Goal: Check status: Check status

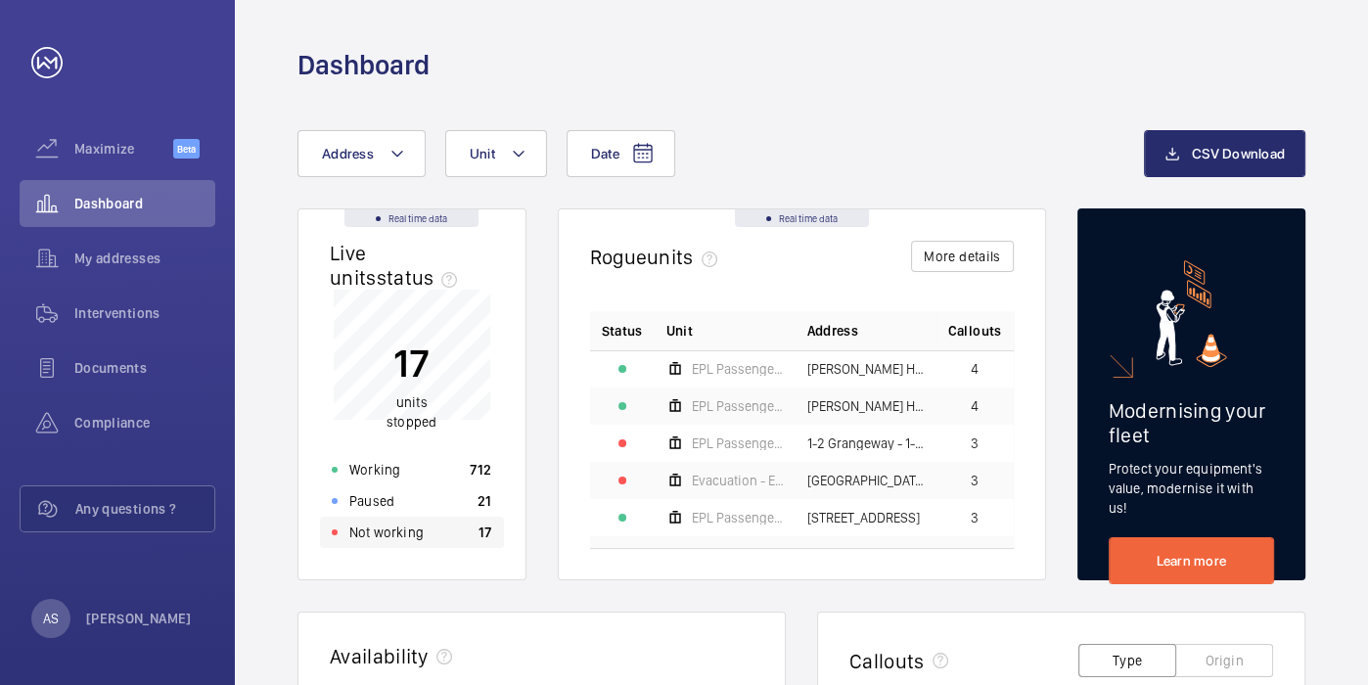
click at [483, 538] on p "17" at bounding box center [486, 533] width 14 height 20
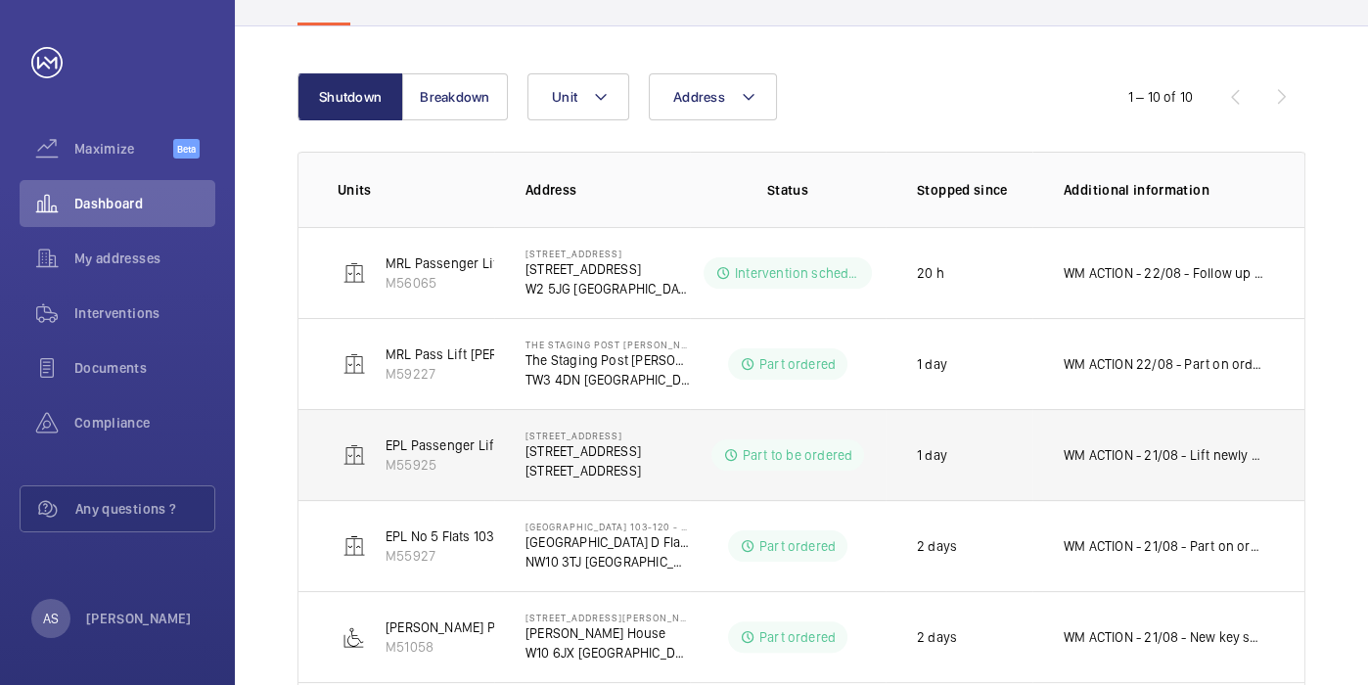
scroll to position [217, 0]
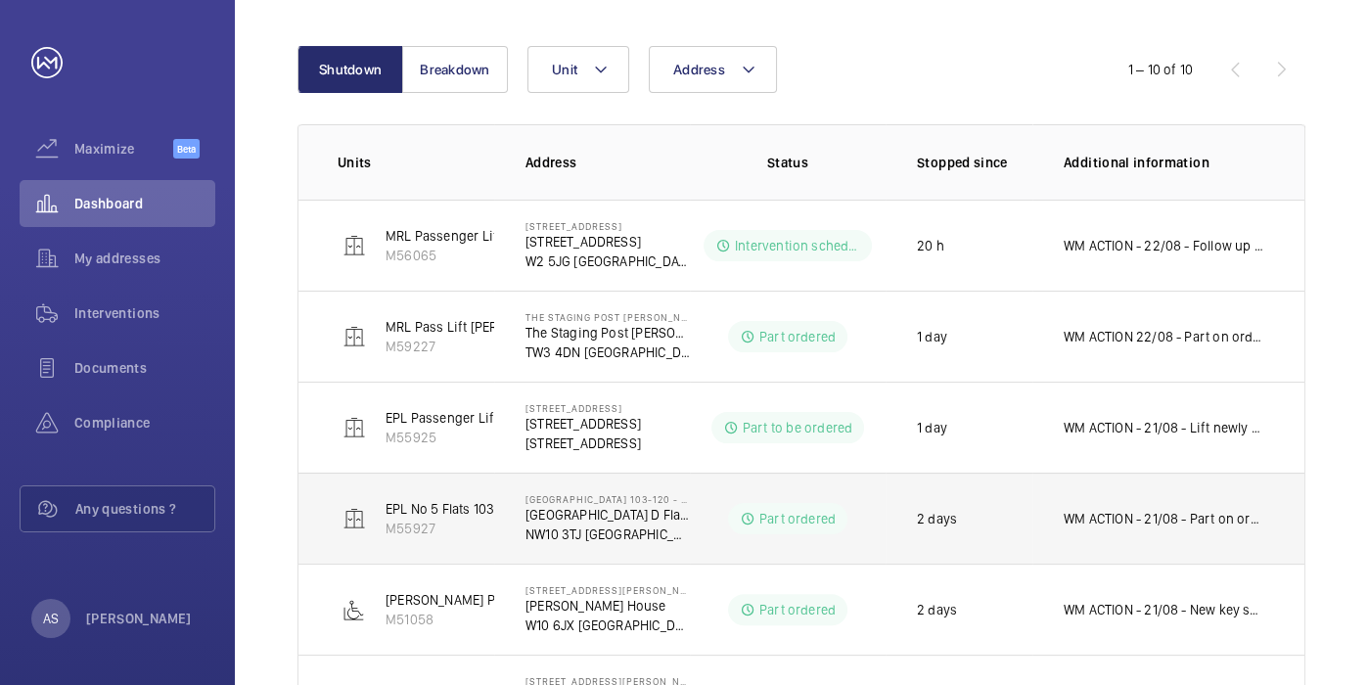
click at [1202, 519] on p "WM ACTION - 21/08 - Part on order ETA TBC" at bounding box center [1165, 519] width 202 height 20
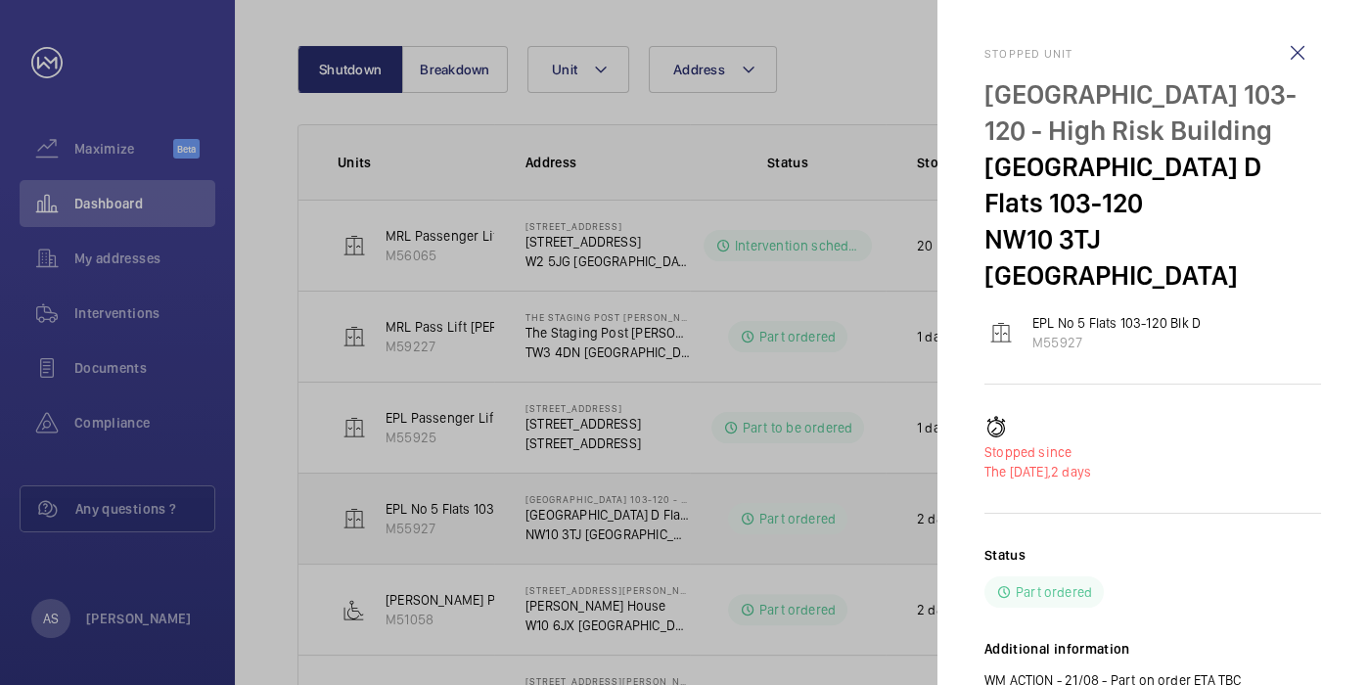
scroll to position [82, 0]
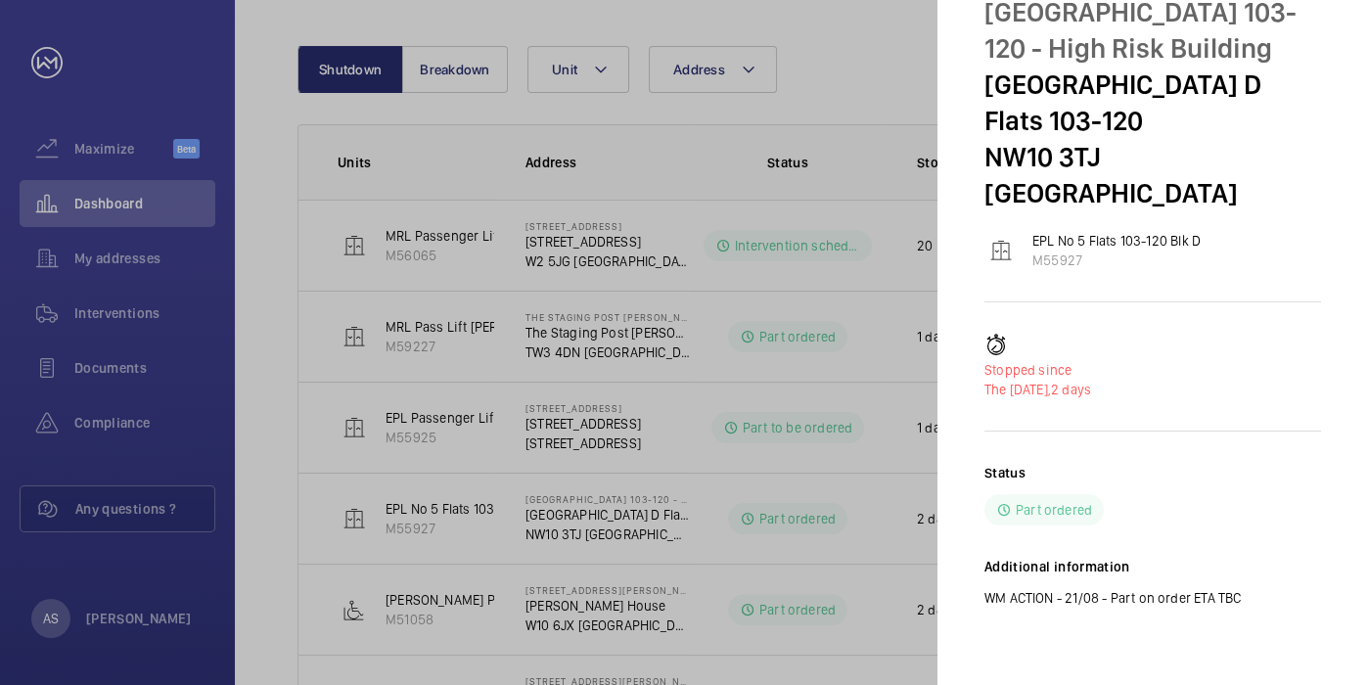
click at [1202, 519] on div "Status Part ordered" at bounding box center [1153, 494] width 337 height 63
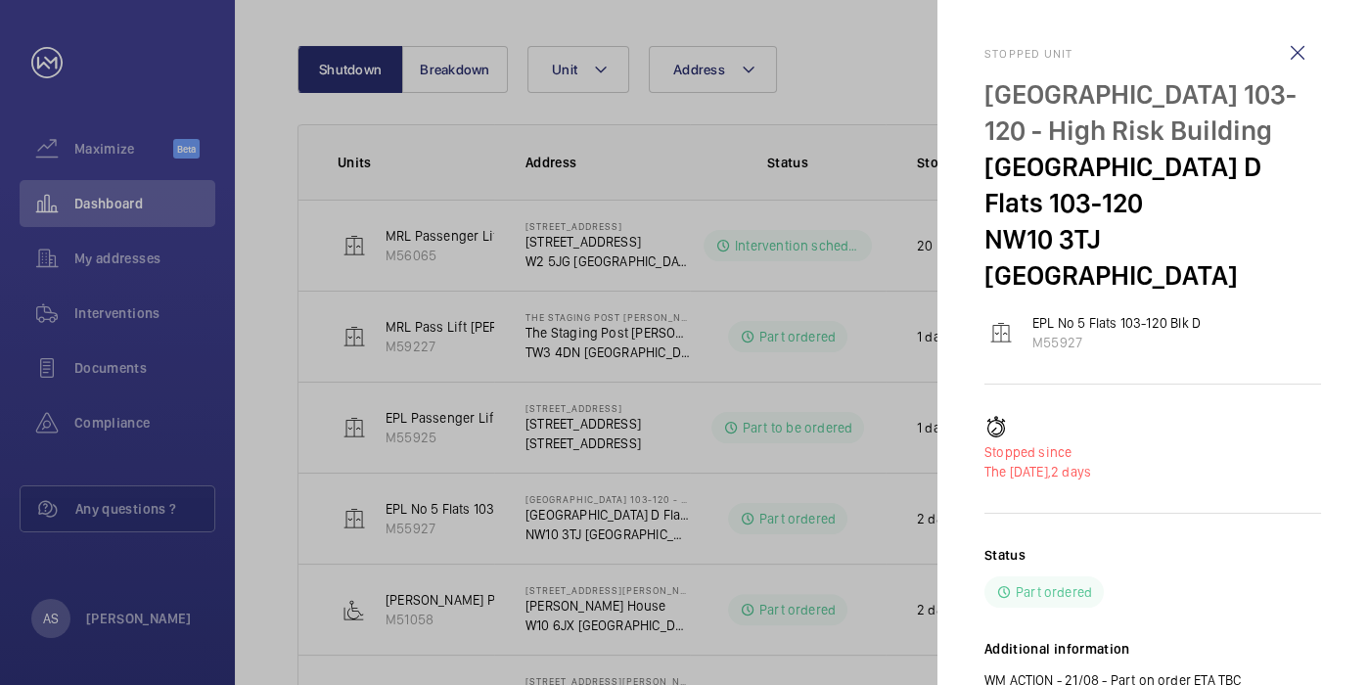
click at [125, 185] on div at bounding box center [684, 342] width 1368 height 685
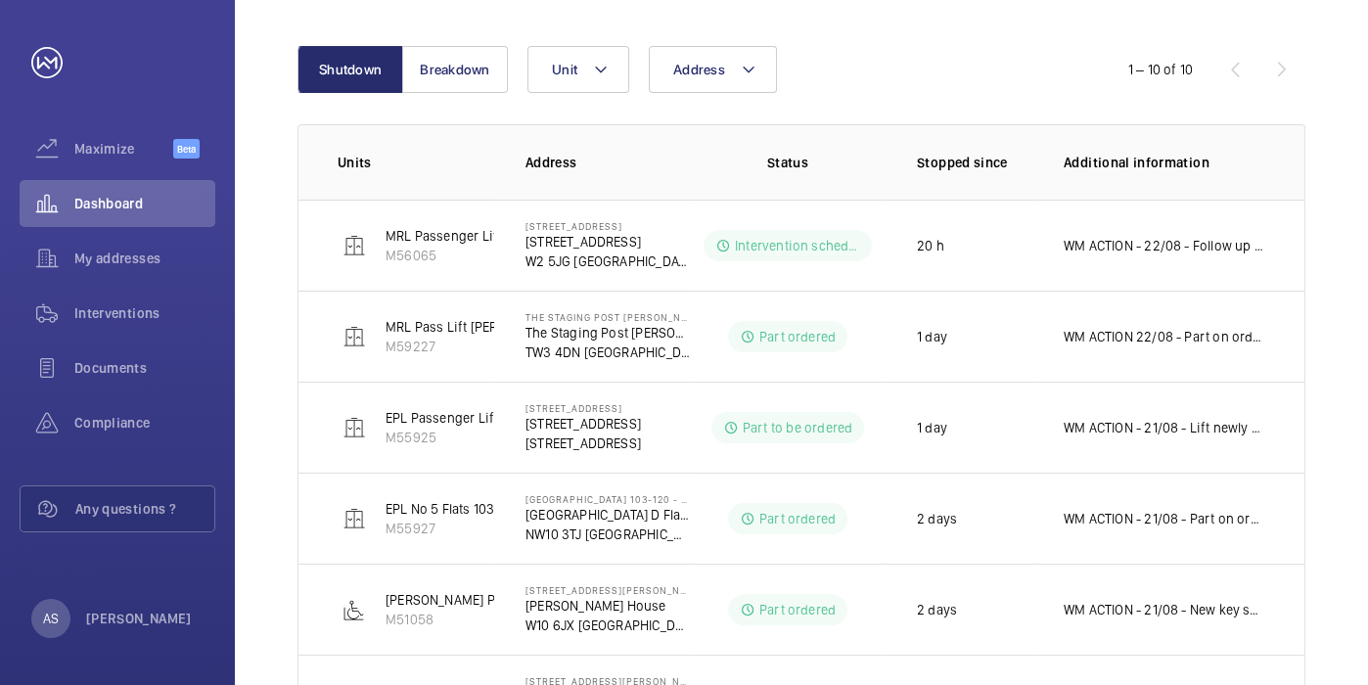
click at [122, 207] on mat-sidenav-container "Maximize Beta Dashboard My addresses Interventions Documents Compliance Any que…" at bounding box center [684, 342] width 1368 height 685
click at [354, 69] on button "Shutdown" at bounding box center [351, 69] width 106 height 47
click at [148, 207] on span "Dashboard" at bounding box center [144, 204] width 141 height 20
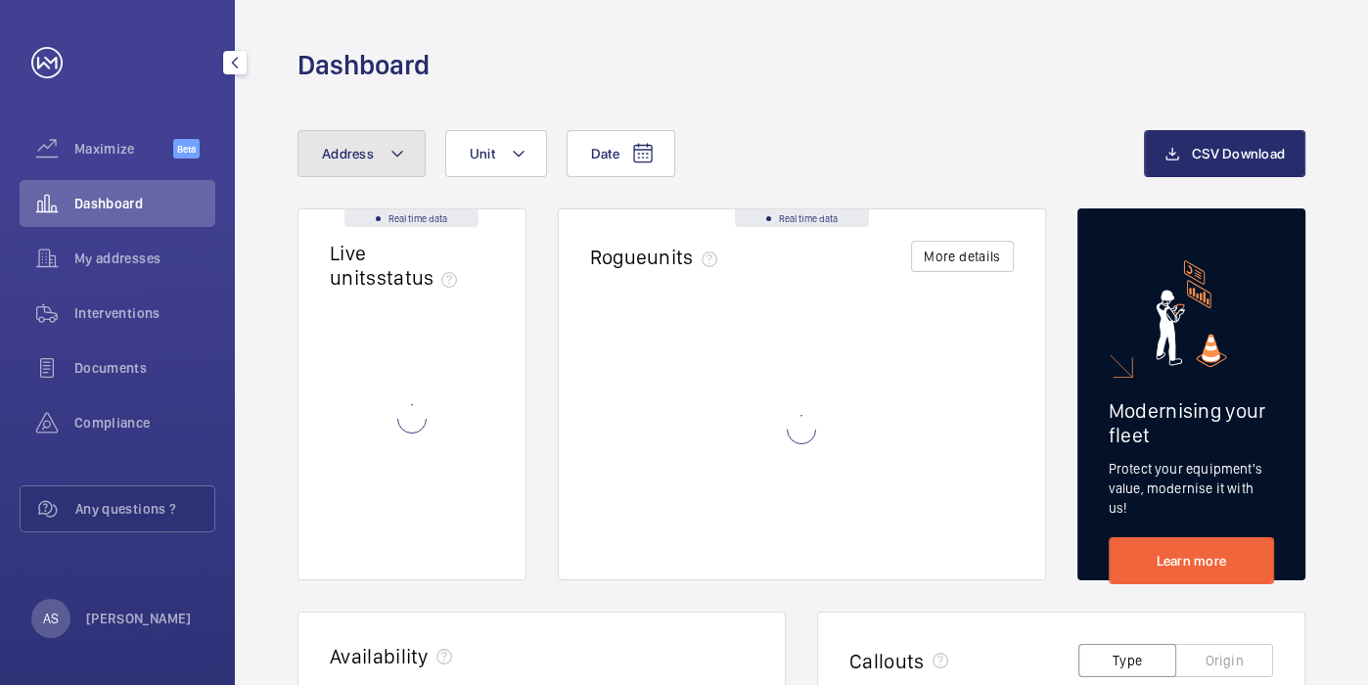
drag, startPoint x: 371, startPoint y: 164, endPoint x: 366, endPoint y: 178, distance: 14.5
click at [370, 163] on button "Address" at bounding box center [362, 153] width 128 height 47
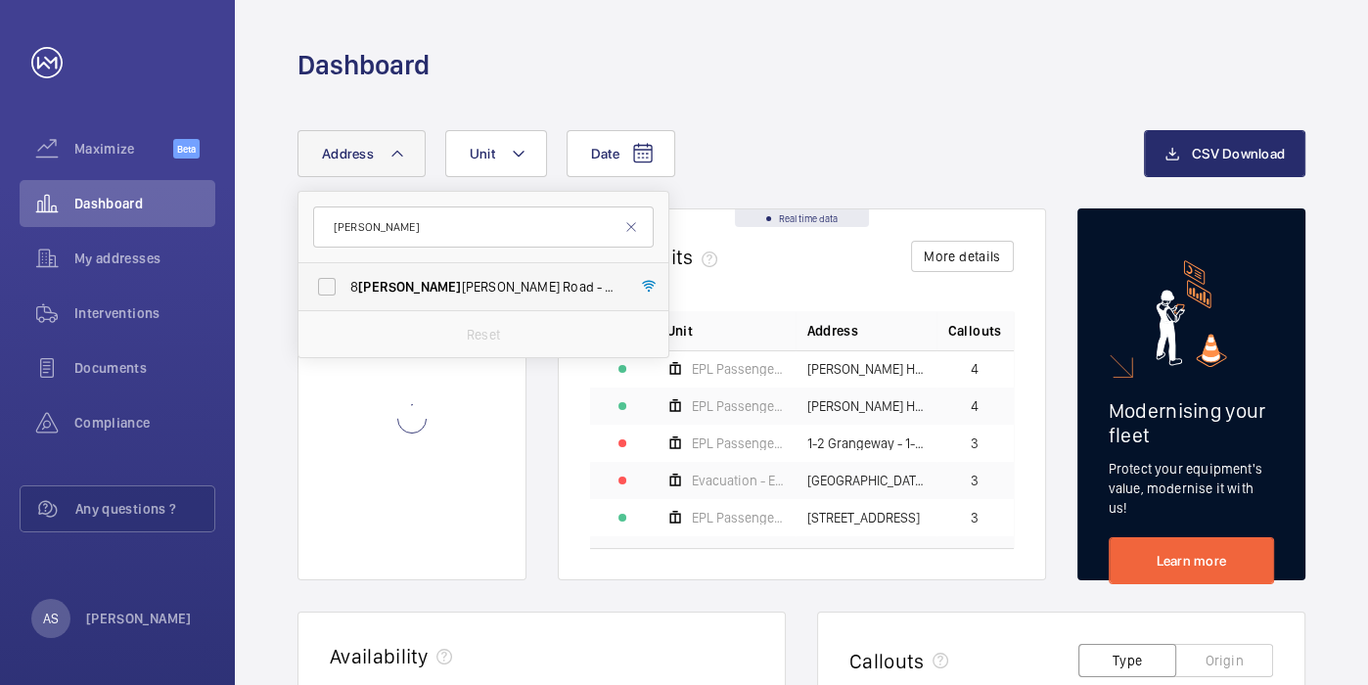
type input "[PERSON_NAME]"
click at [399, 277] on span "[STREET_ADDRESS][PERSON_NAME][PERSON_NAME]" at bounding box center [484, 287] width 269 height 20
click at [346, 276] on input "[STREET_ADDRESS][PERSON_NAME][PERSON_NAME]" at bounding box center [326, 286] width 39 height 39
checkbox input "true"
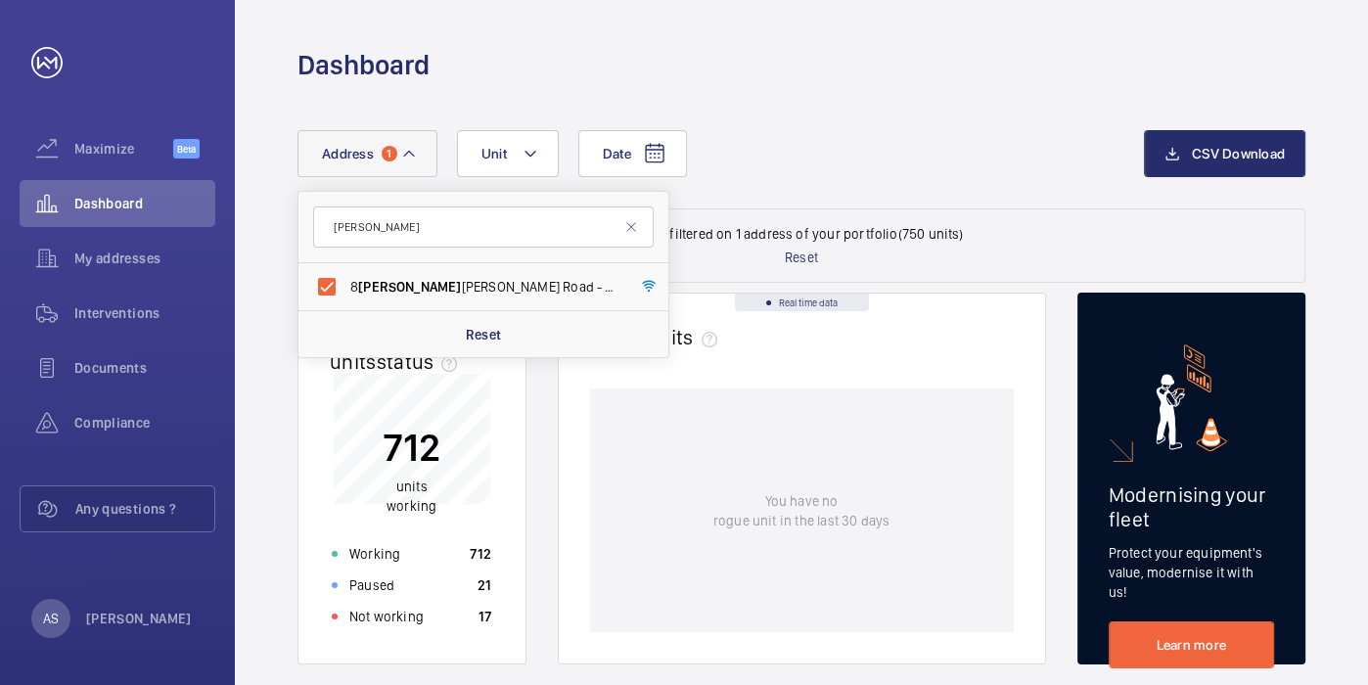
click at [399, 540] on div "Working 712" at bounding box center [412, 553] width 184 height 31
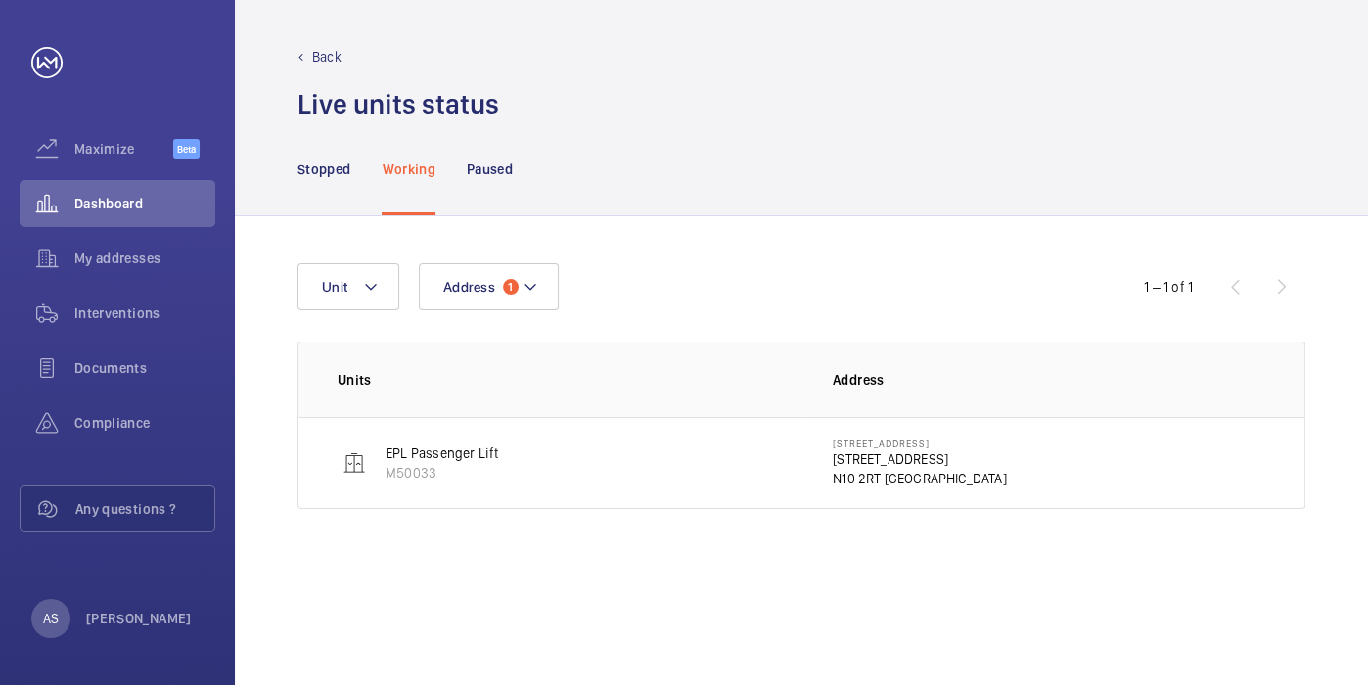
click at [902, 460] on p "[STREET_ADDRESS]" at bounding box center [920, 459] width 174 height 20
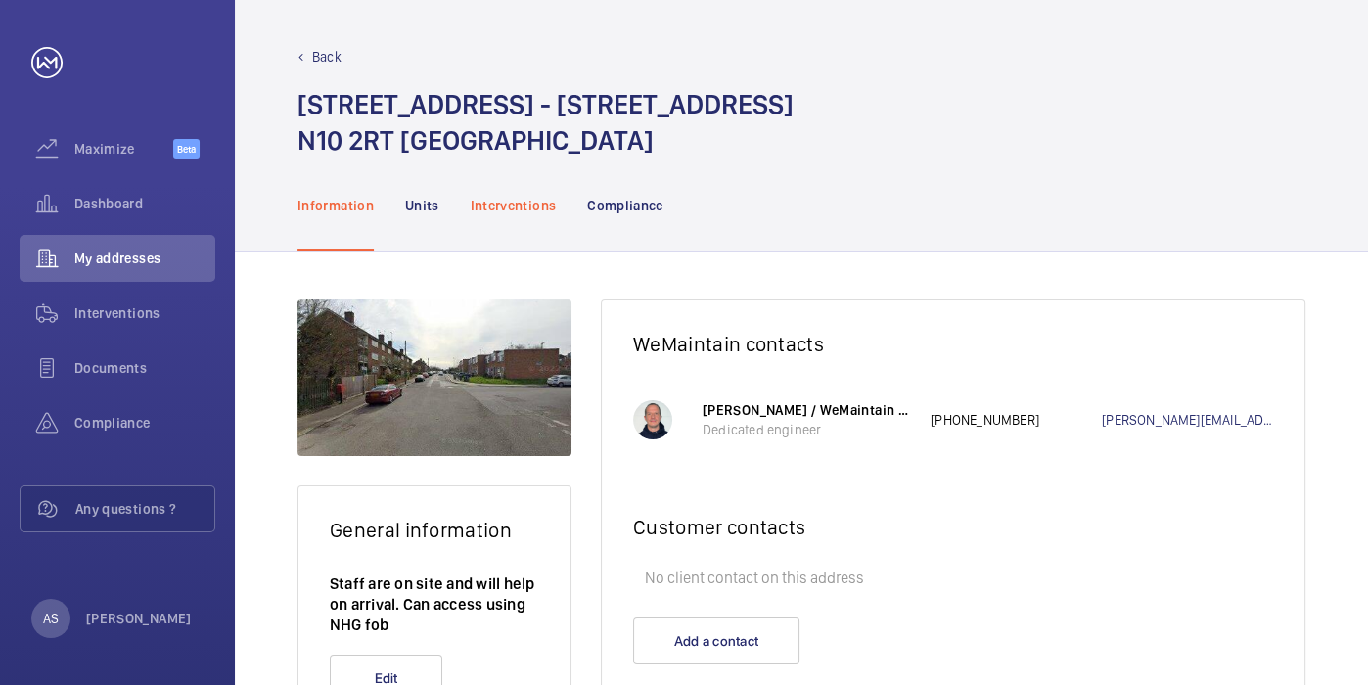
click at [533, 220] on div "Interventions" at bounding box center [514, 205] width 86 height 93
